Goal: Communication & Community: Answer question/provide support

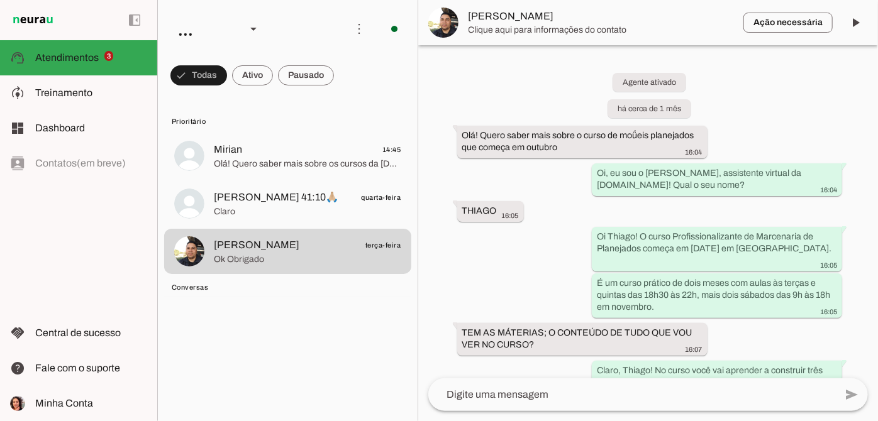
scroll to position [1767, 0]
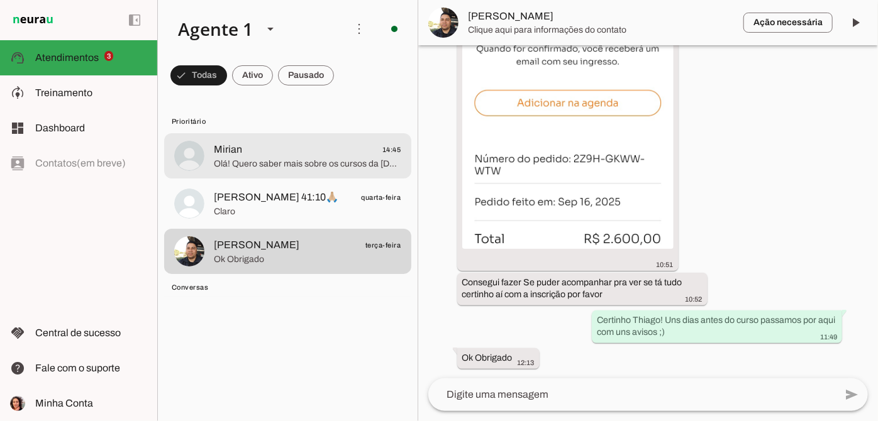
click at [329, 156] on span "Mirian 14:45" at bounding box center [307, 150] width 187 height 16
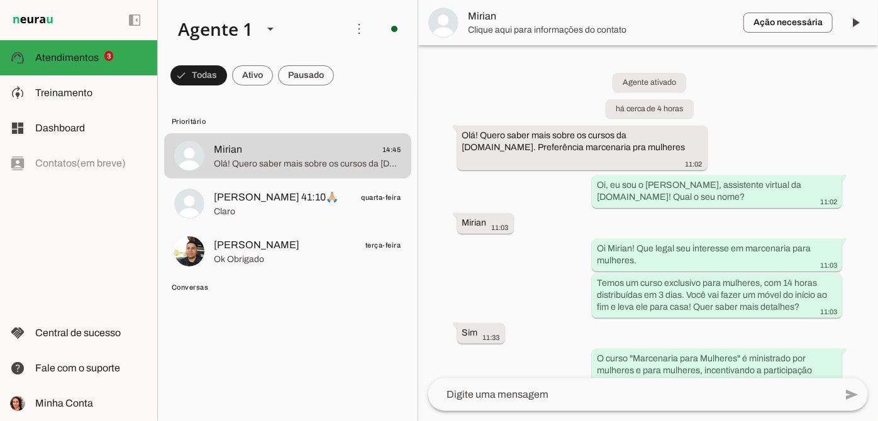
scroll to position [408, 0]
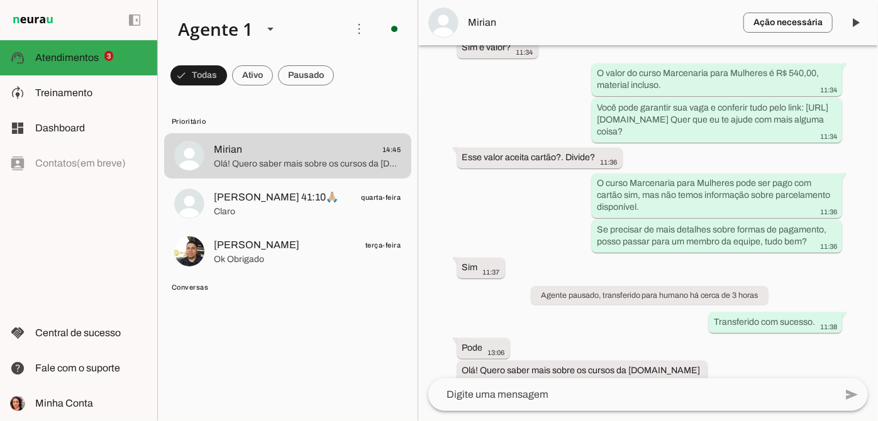
click at [590, 398] on textarea at bounding box center [631, 394] width 407 height 15
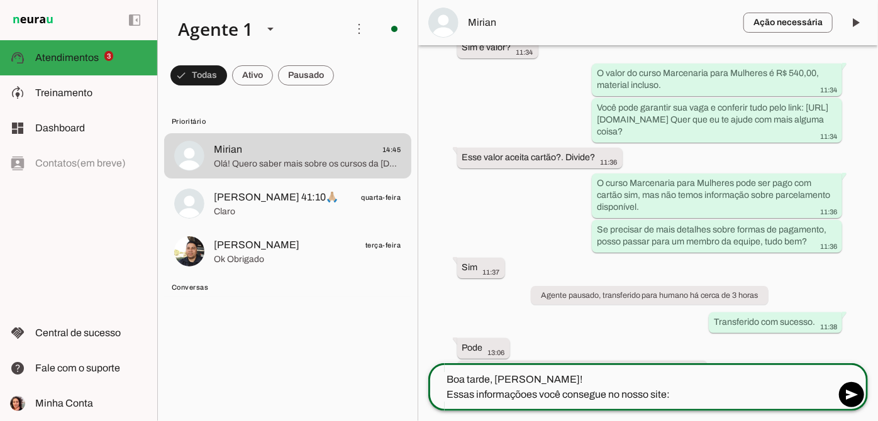
type textarea "Boa tarde, [PERSON_NAME]! Essas informaçõoes você consegue no nosso site:"
type md-outlined-text-field "Boa tarde, [PERSON_NAME]! Essas informaçõoes você consegue no nosso site:"
paste textarea "[URL][DOMAIN_NAME]"
type textarea "Boa tarde, [PERSON_NAME]! Essas informações você consegue no nosso site: [URL][…"
click at [769, 393] on textarea "Boa tarde, [PERSON_NAME]! Essas informações você consegue no nosso site: [URL][…" at bounding box center [631, 387] width 407 height 30
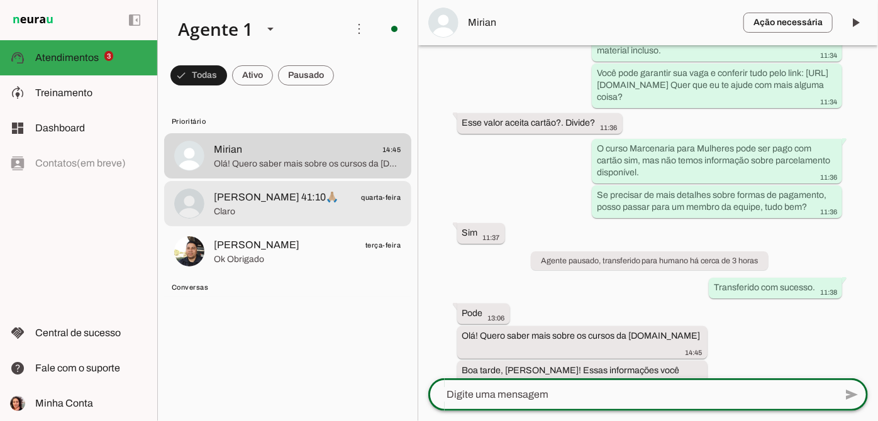
scroll to position [445, 0]
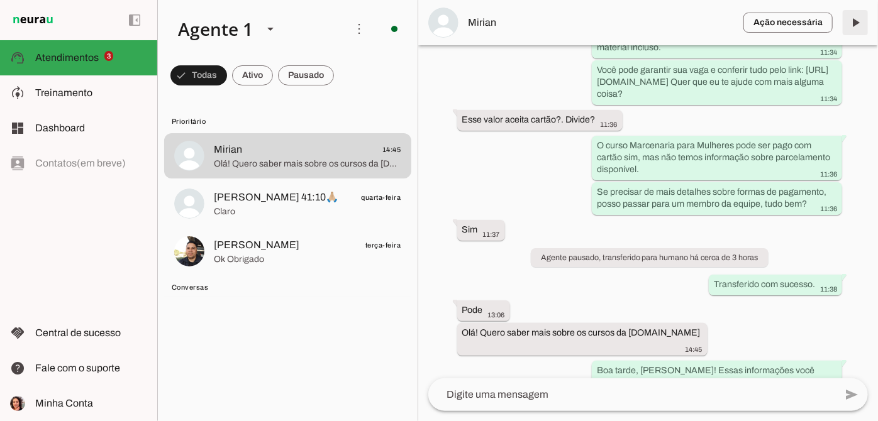
click at [862, 25] on span at bounding box center [855, 23] width 30 height 30
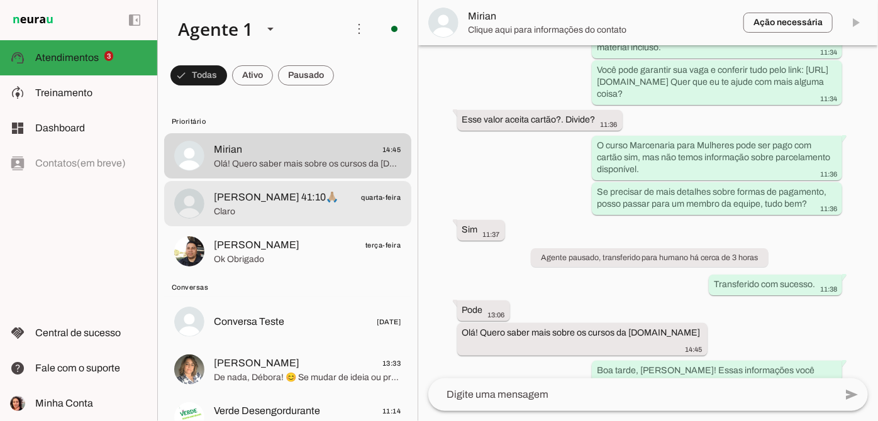
click at [299, 206] on span "Claro" at bounding box center [307, 212] width 187 height 13
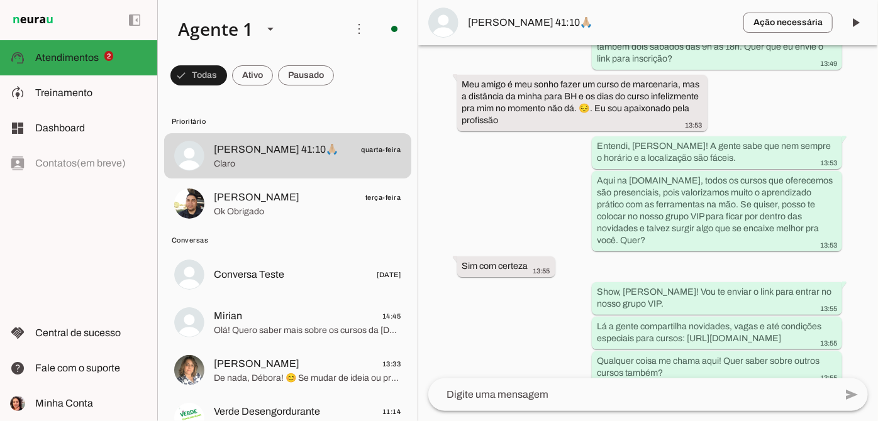
scroll to position [670, 0]
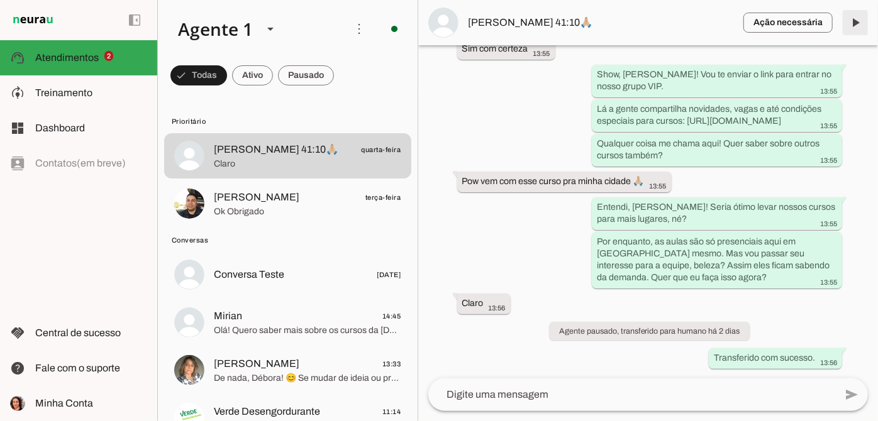
click at [855, 25] on span at bounding box center [855, 23] width 30 height 30
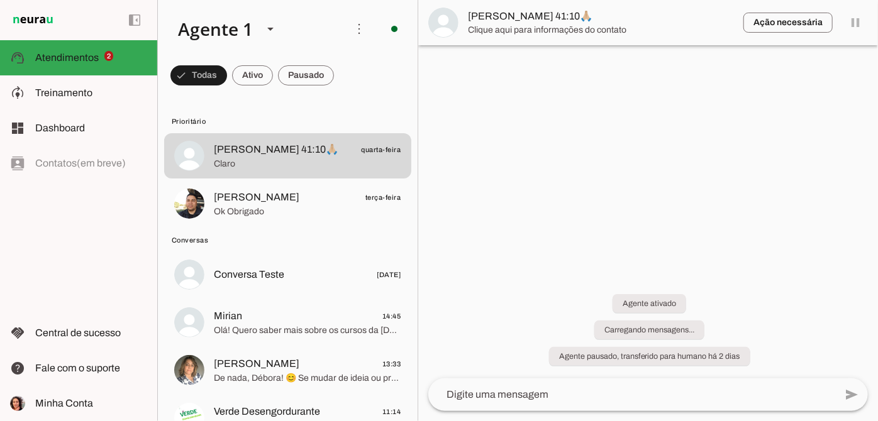
scroll to position [0, 0]
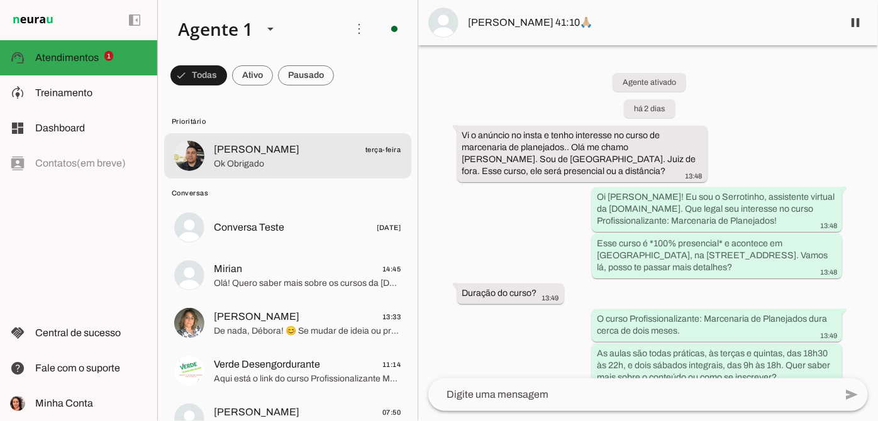
click at [343, 166] on span "Ok Obrigado" at bounding box center [307, 164] width 187 height 13
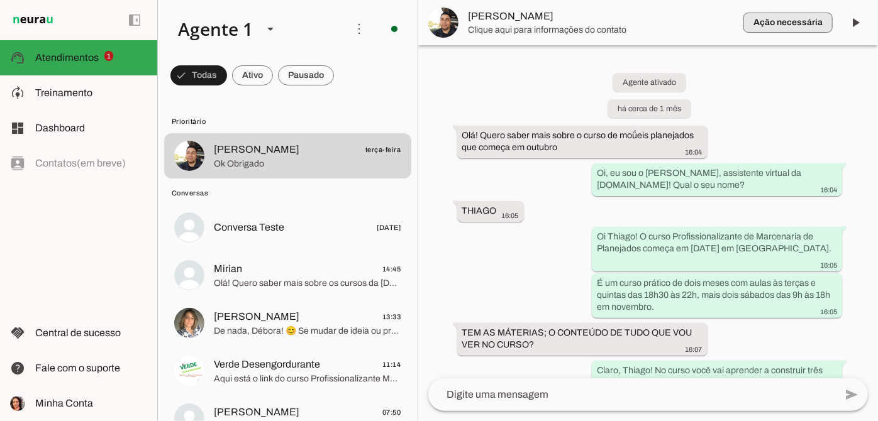
scroll to position [1767, 0]
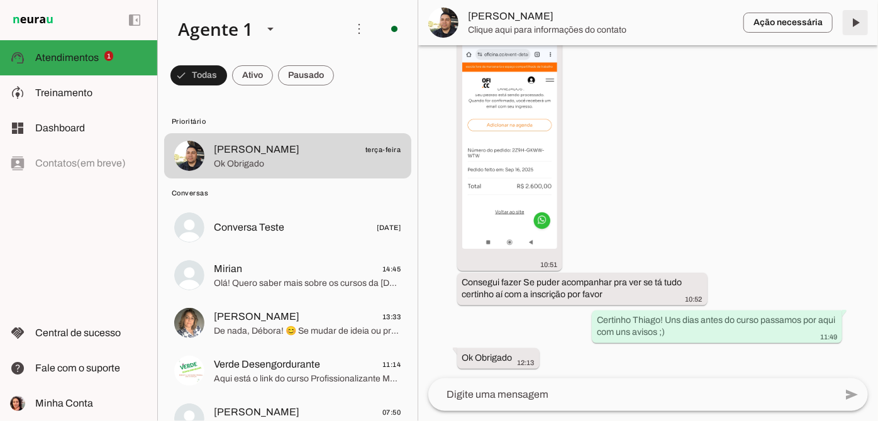
click at [856, 27] on span at bounding box center [855, 23] width 30 height 30
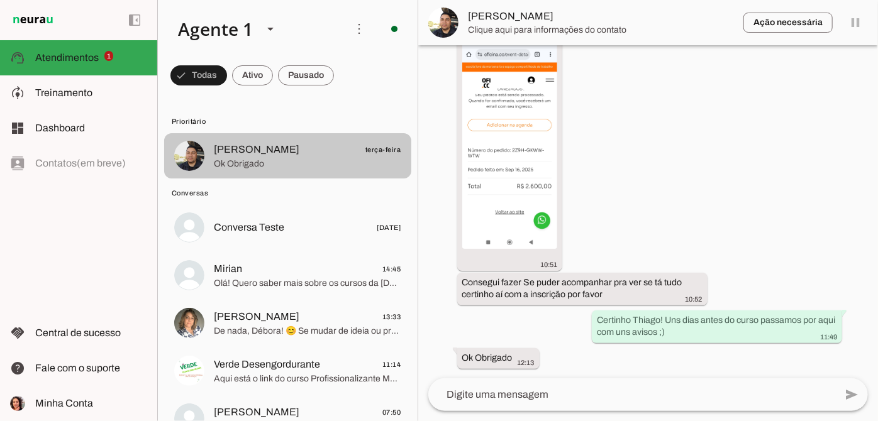
scroll to position [0, 0]
